Goal: Task Accomplishment & Management: Complete application form

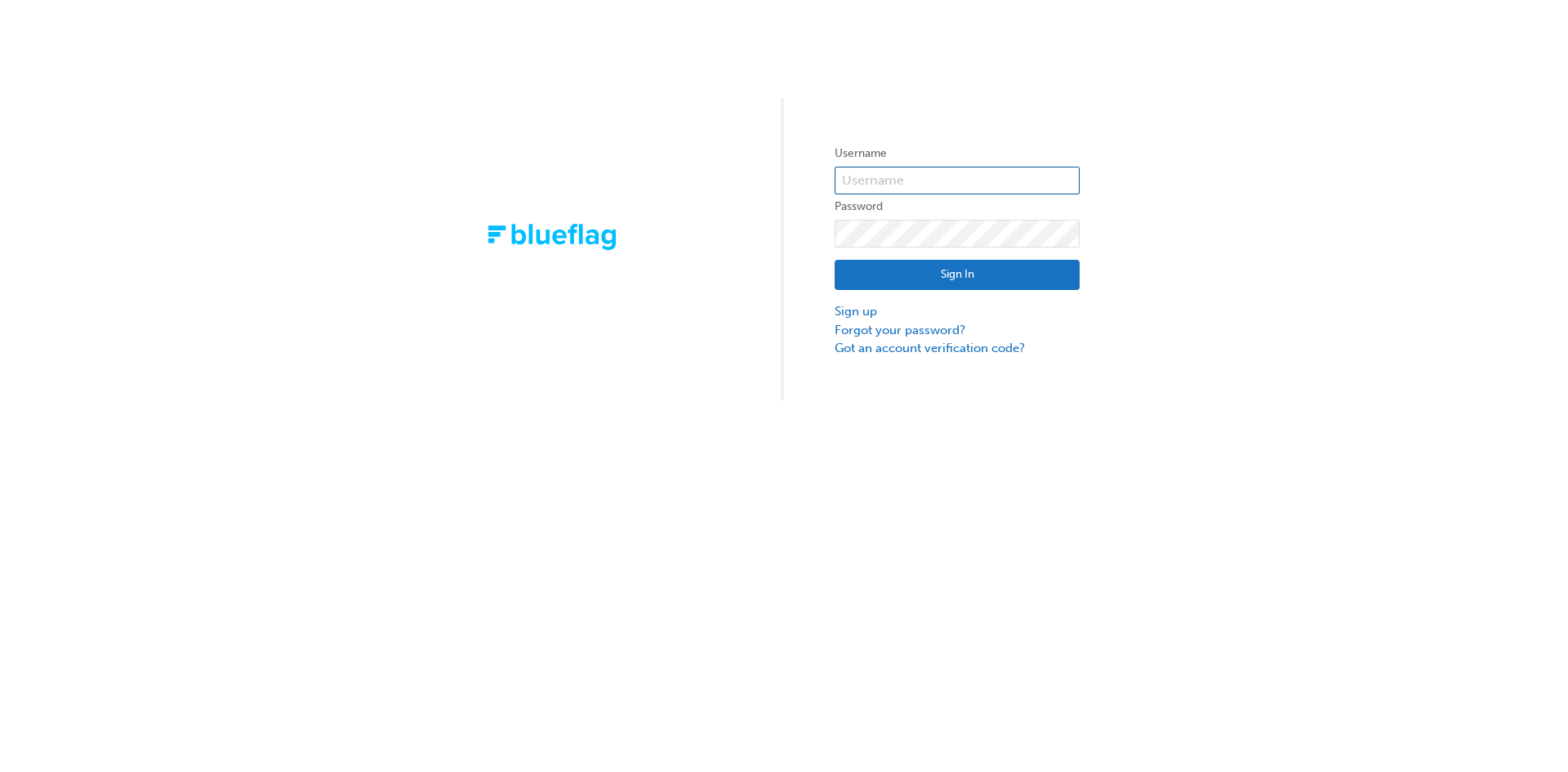
type input "bf.jack.buenaobra"
click at [904, 284] on button "Sign In" at bounding box center [957, 275] width 245 height 31
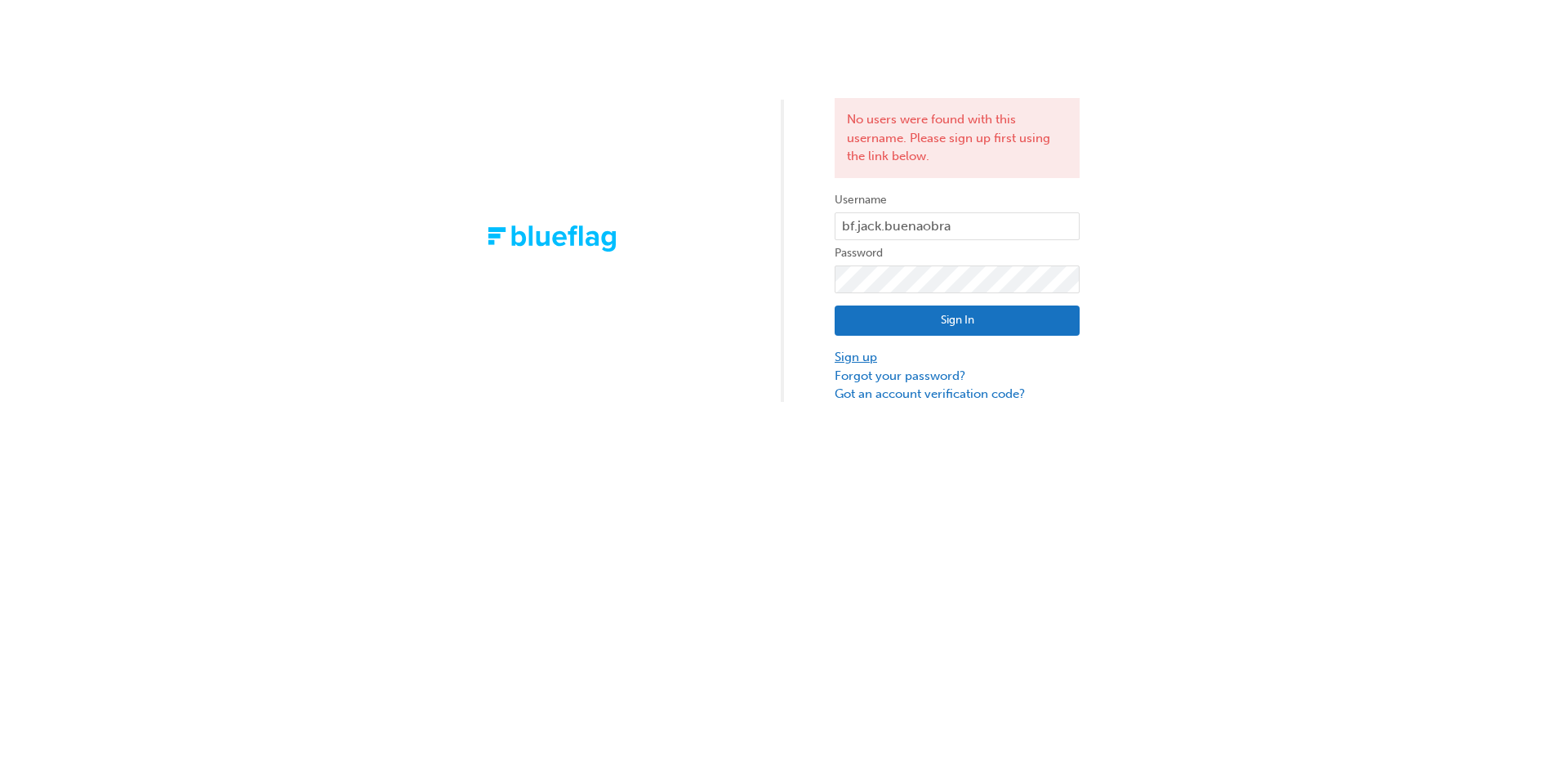
click at [865, 358] on link "Sign up" at bounding box center [957, 357] width 245 height 18
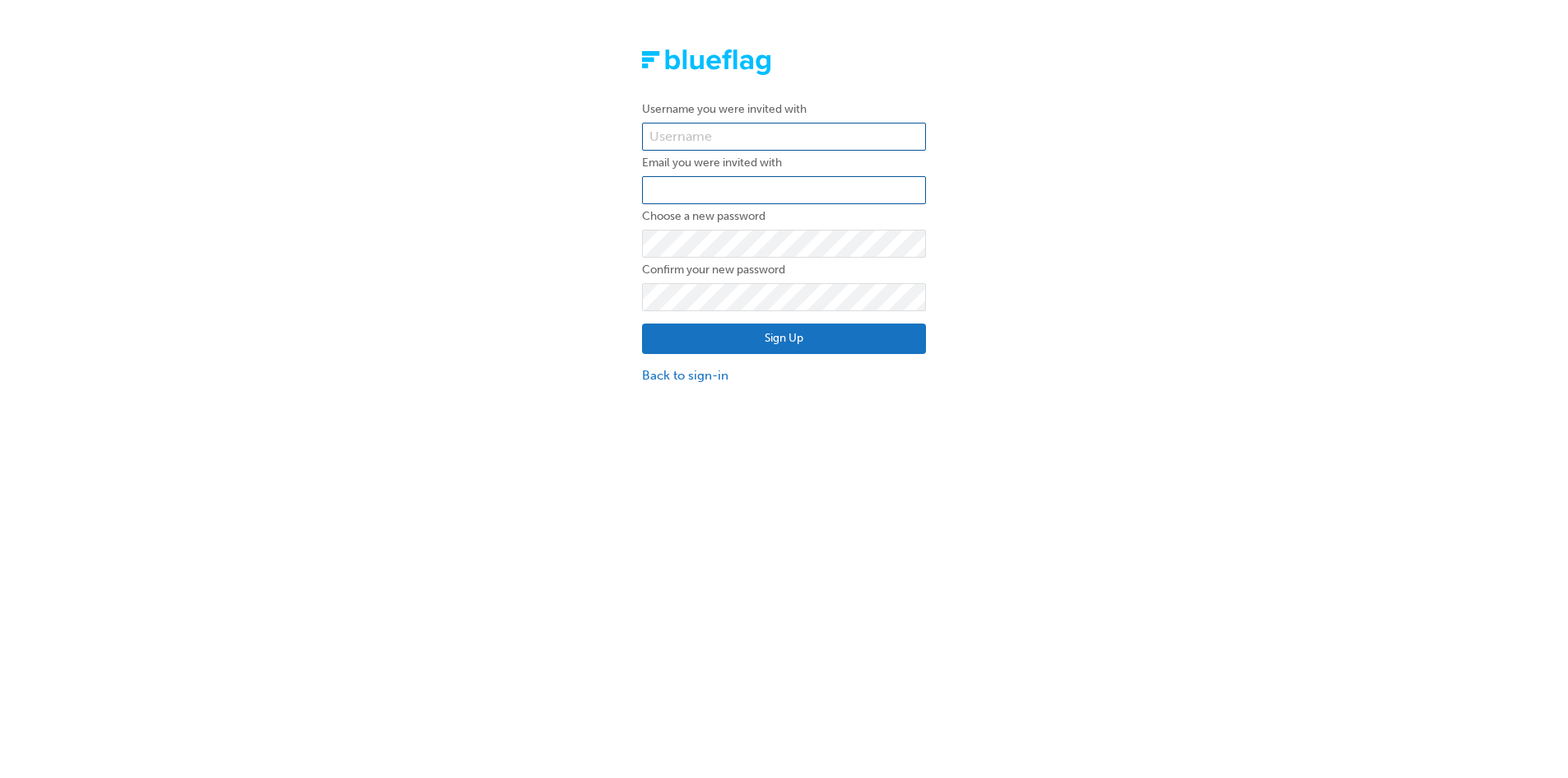
type input "bf.jack.buenaobra"
click at [786, 196] on input "email" at bounding box center [784, 189] width 284 height 28
type input "[EMAIL_ADDRESS][DOMAIN_NAME]"
click at [509, 349] on div "Username you were invited with bf.jack.buenaobra Email you were invited with [P…" at bounding box center [784, 217] width 1568 height 360
click at [738, 342] on button "Sign Up" at bounding box center [784, 339] width 284 height 31
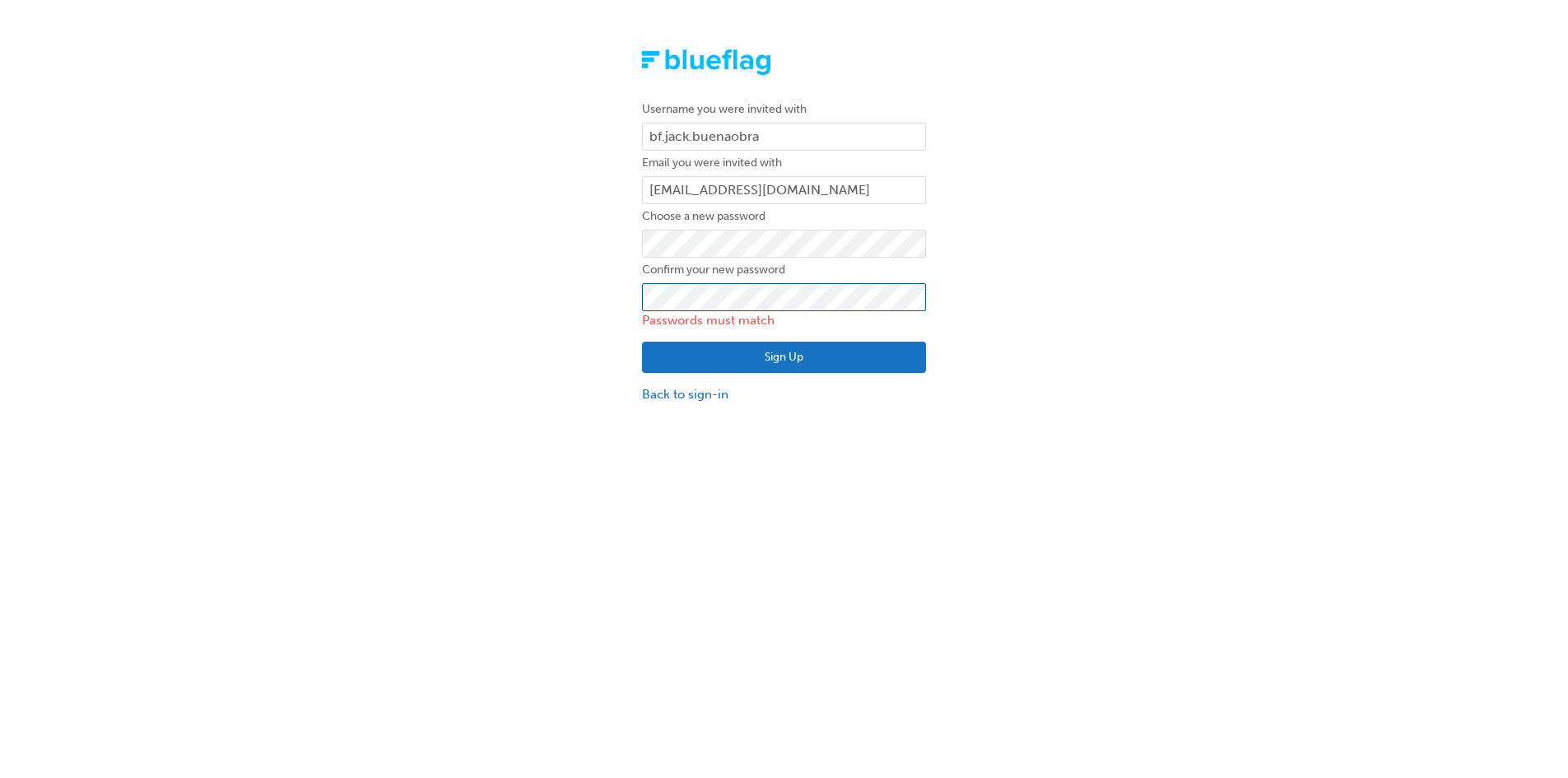
click at [543, 288] on div "Username you were invited with bf.jack.buenaobra Email you were invited with [P…" at bounding box center [784, 227] width 1568 height 379
click at [492, 235] on div "Username you were invited with bf.jack.buenaobra Email you were invited with [P…" at bounding box center [784, 227] width 1568 height 379
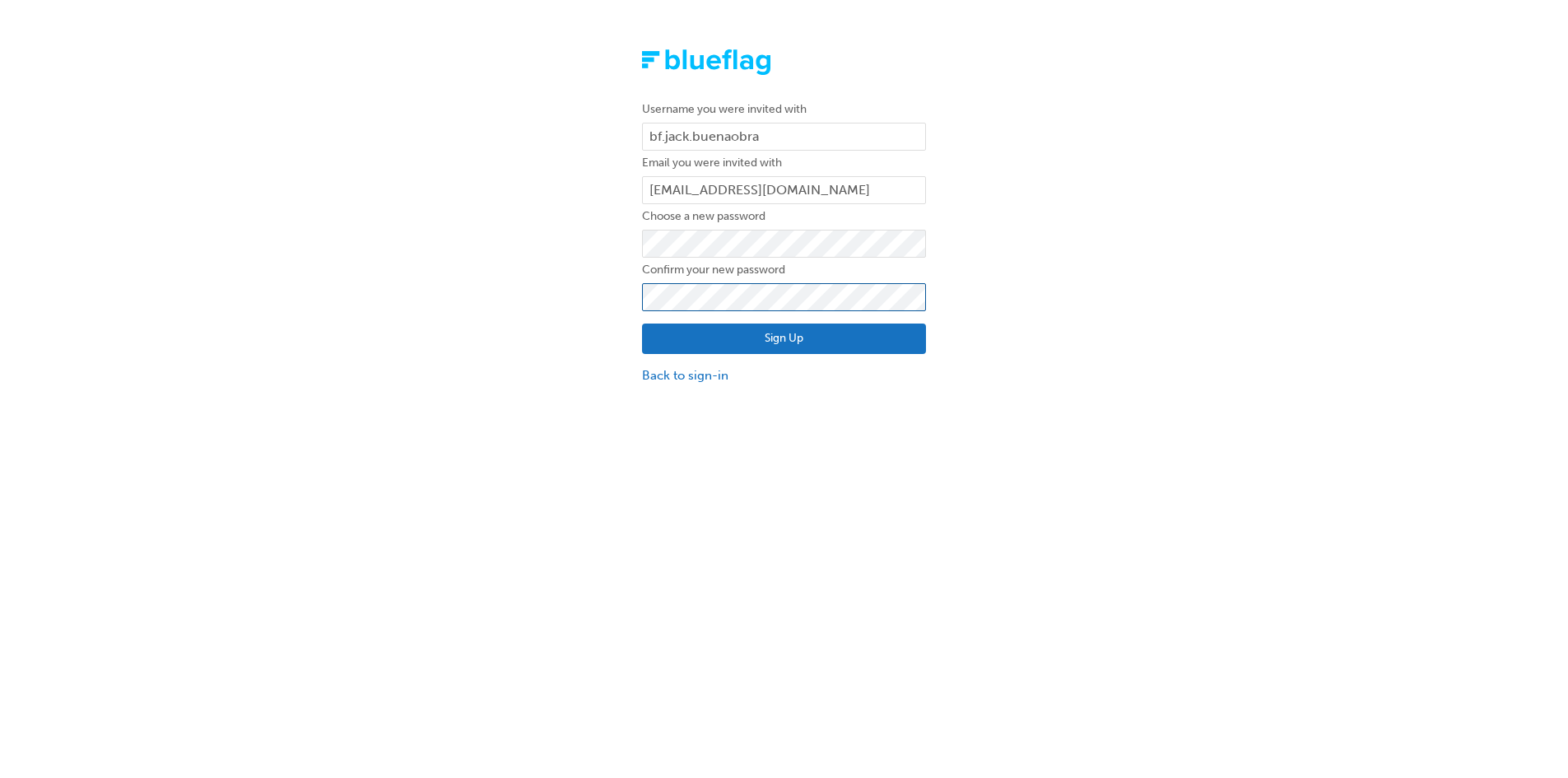
click button "Sign Up" at bounding box center [784, 339] width 284 height 31
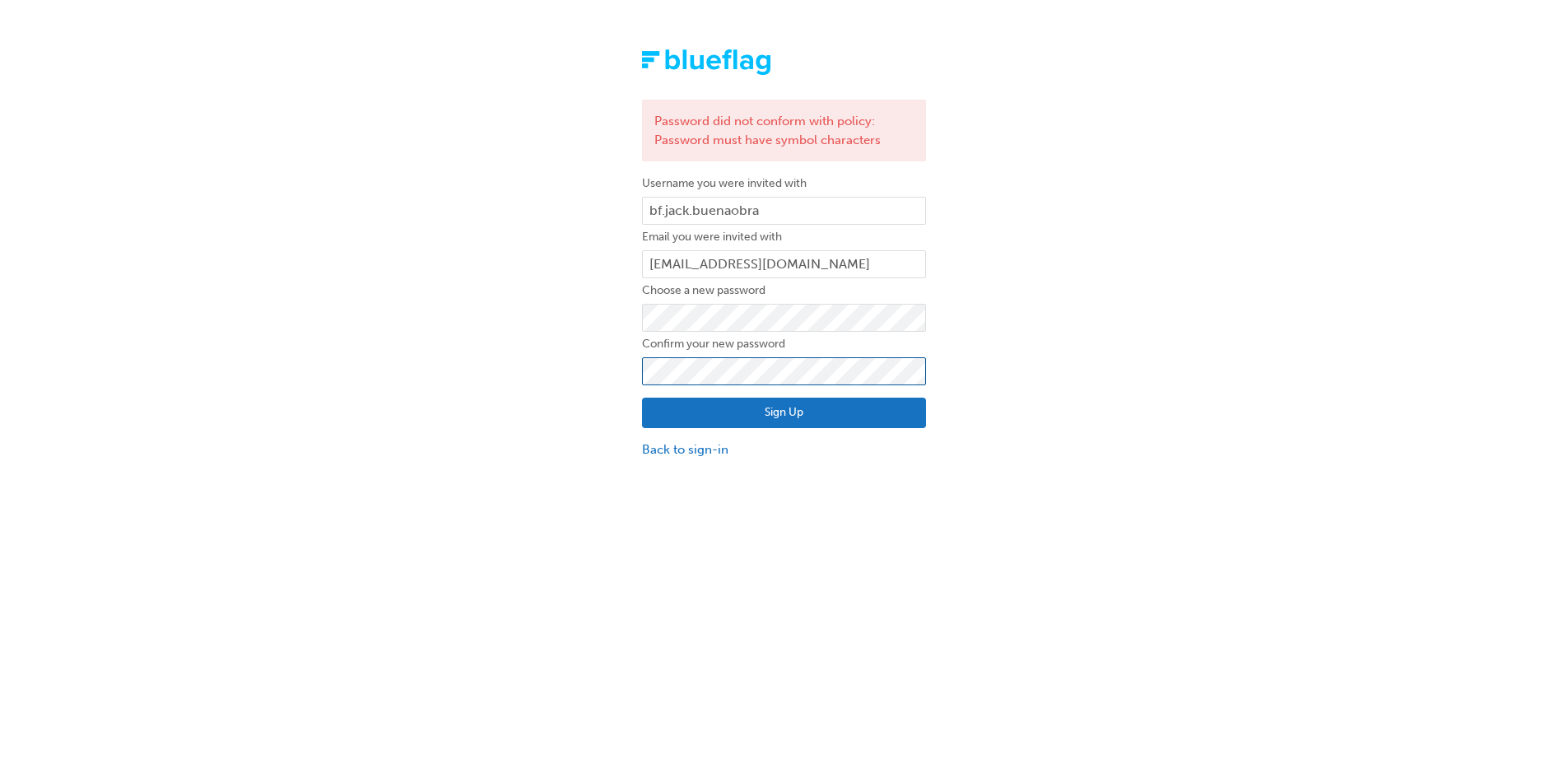
click button "Sign Up" at bounding box center [784, 413] width 284 height 31
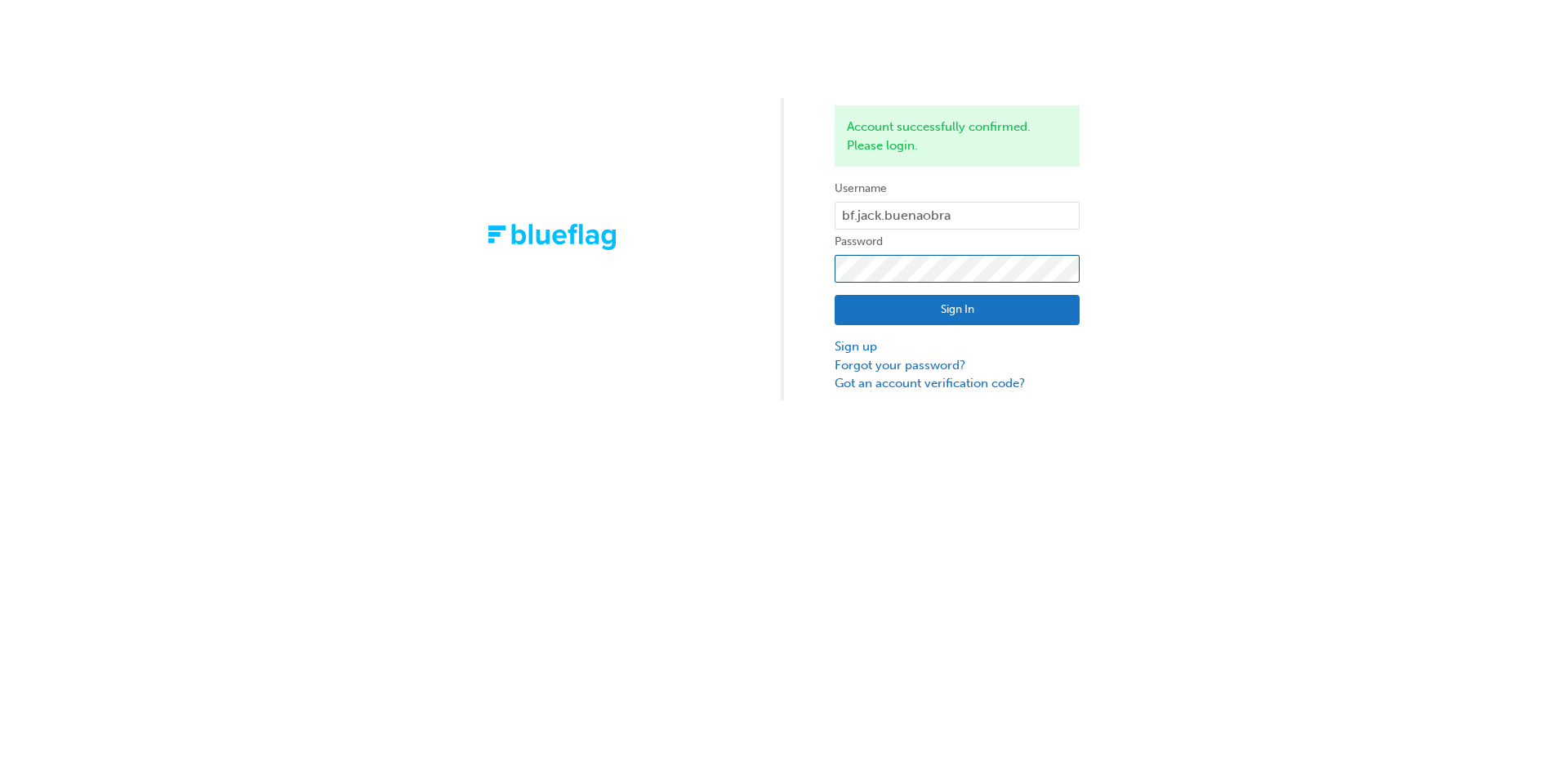
click button "Sign In" at bounding box center [957, 310] width 245 height 31
